Goal: Obtain resource: Obtain resource

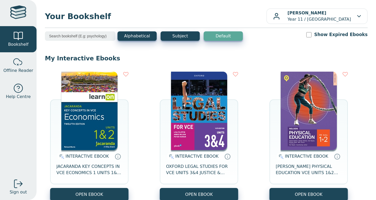
scroll to position [66, 0]
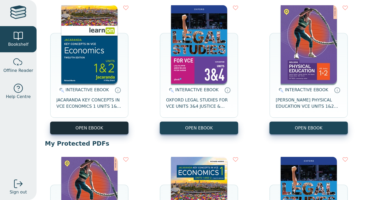
click at [70, 130] on button "OPEN EBOOK" at bounding box center [89, 127] width 78 height 13
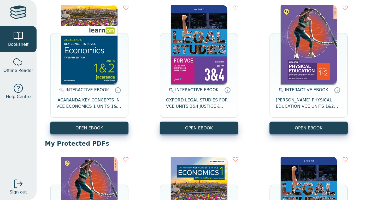
click at [96, 102] on span "JACARANDA KEY CONCEPTS IN VCE ECONOMICS 1 UNITS 1&2 12E EBOOK" at bounding box center [89, 103] width 66 height 13
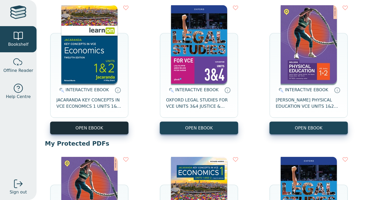
click at [91, 127] on button "OPEN EBOOK" at bounding box center [89, 127] width 78 height 13
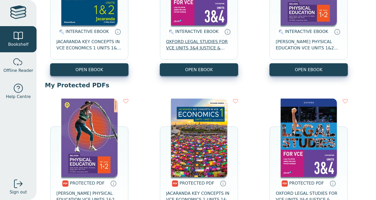
scroll to position [169, 0]
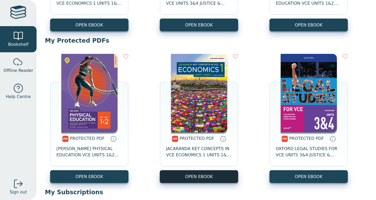
click at [201, 178] on link "OPEN EBOOK" at bounding box center [199, 176] width 78 height 13
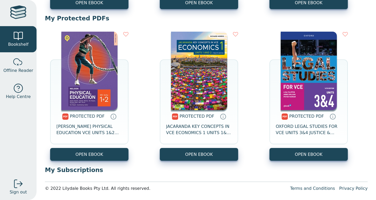
scroll to position [0, 0]
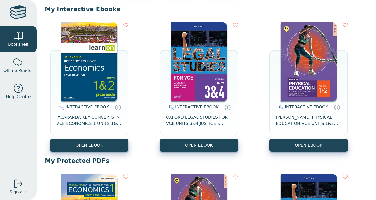
scroll to position [49, 0]
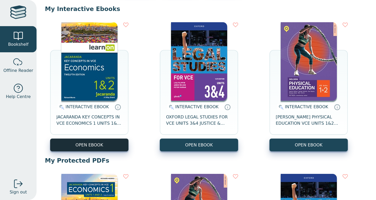
click at [81, 146] on button "OPEN EBOOK" at bounding box center [89, 144] width 78 height 13
click at [94, 142] on button "OPEN EBOOK" at bounding box center [89, 144] width 78 height 13
